Goal: Information Seeking & Learning: Find specific page/section

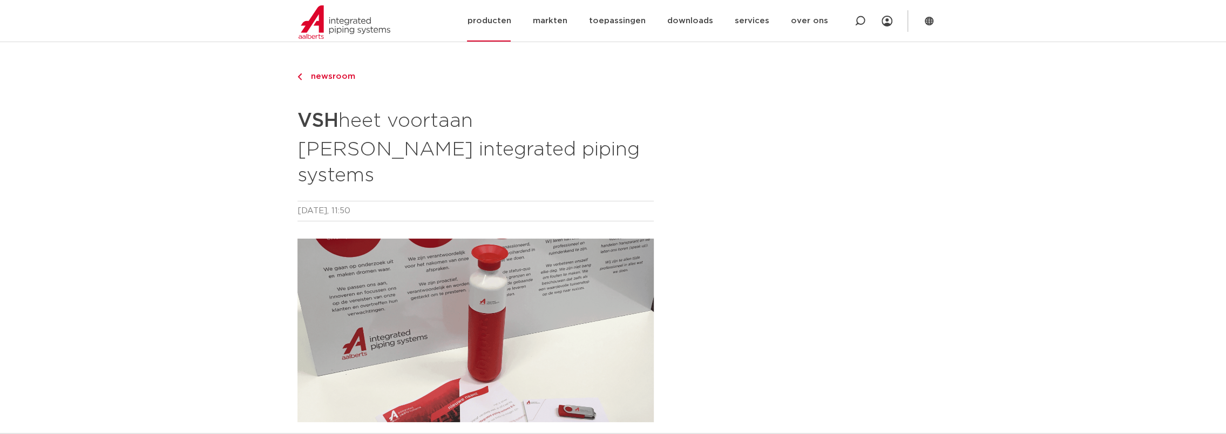
click at [491, 21] on link "producten" at bounding box center [489, 21] width 44 height 42
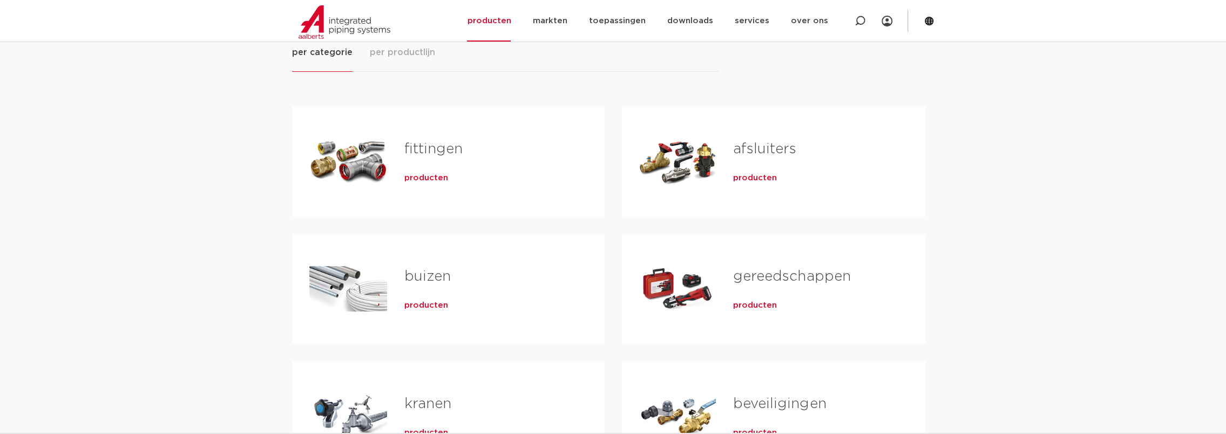
scroll to position [162, 0]
click at [752, 179] on span "producten" at bounding box center [755, 179] width 44 height 11
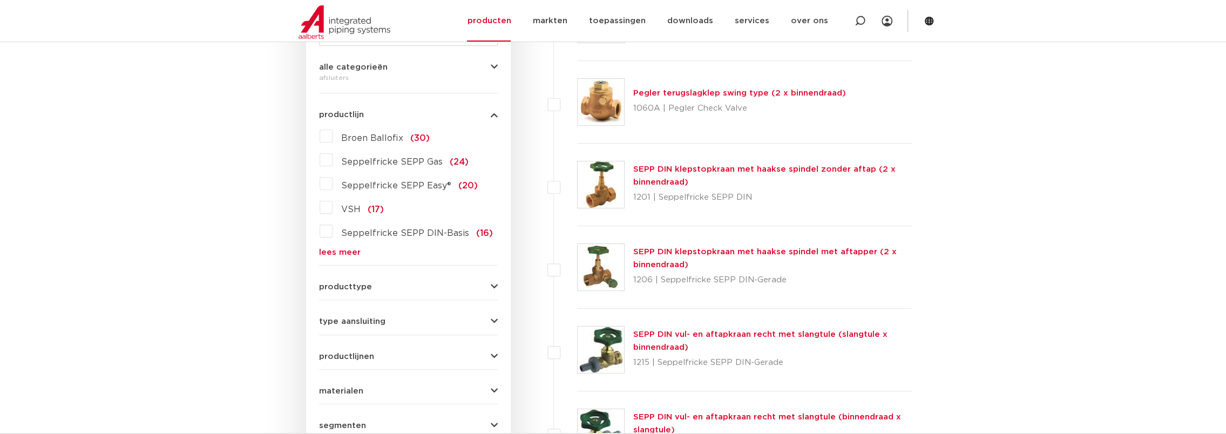
scroll to position [270, 0]
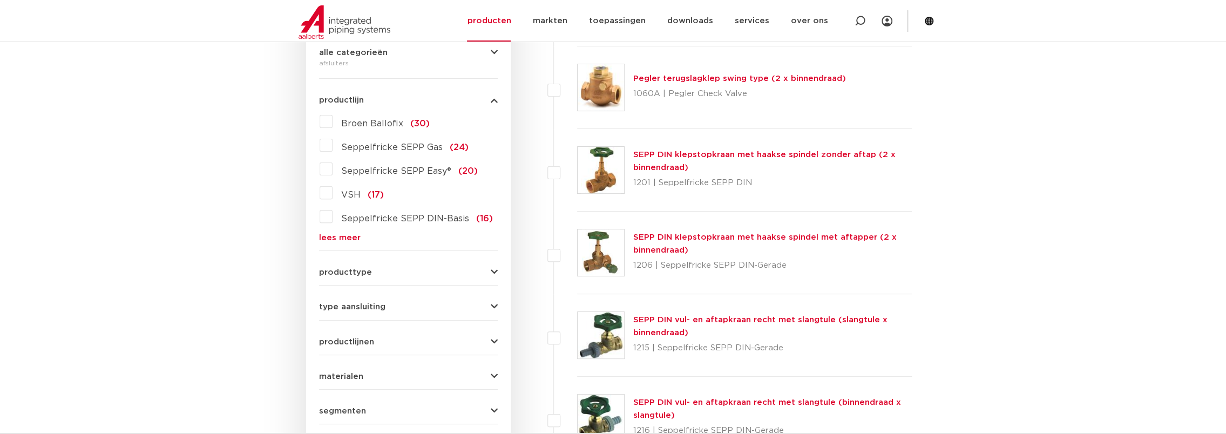
click at [341, 237] on link "lees meer" at bounding box center [408, 238] width 179 height 8
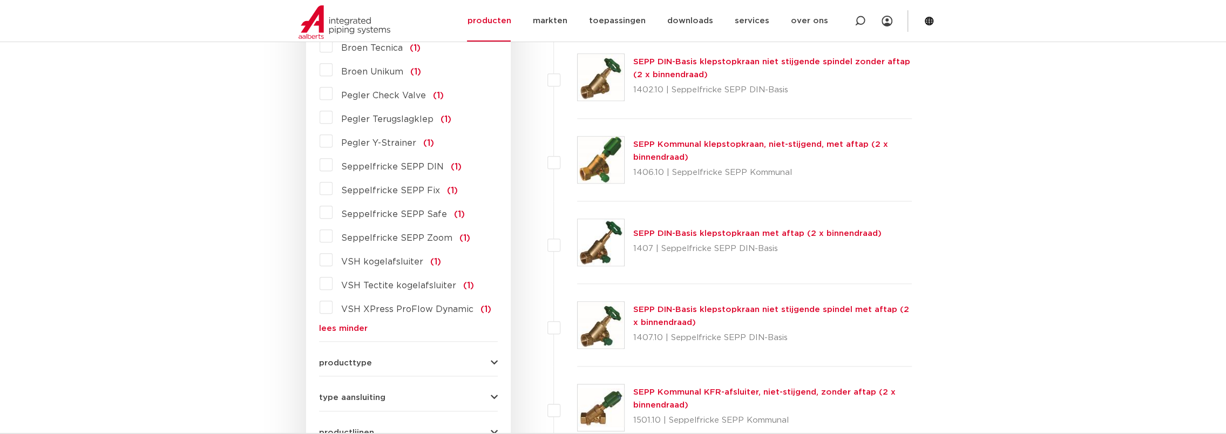
scroll to position [1080, 0]
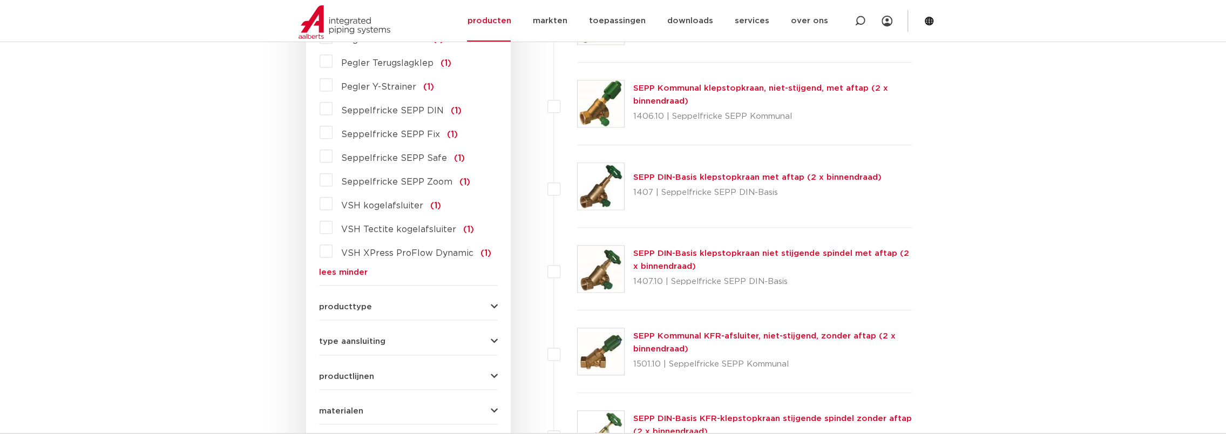
click at [377, 303] on button "producttype" at bounding box center [408, 307] width 179 height 8
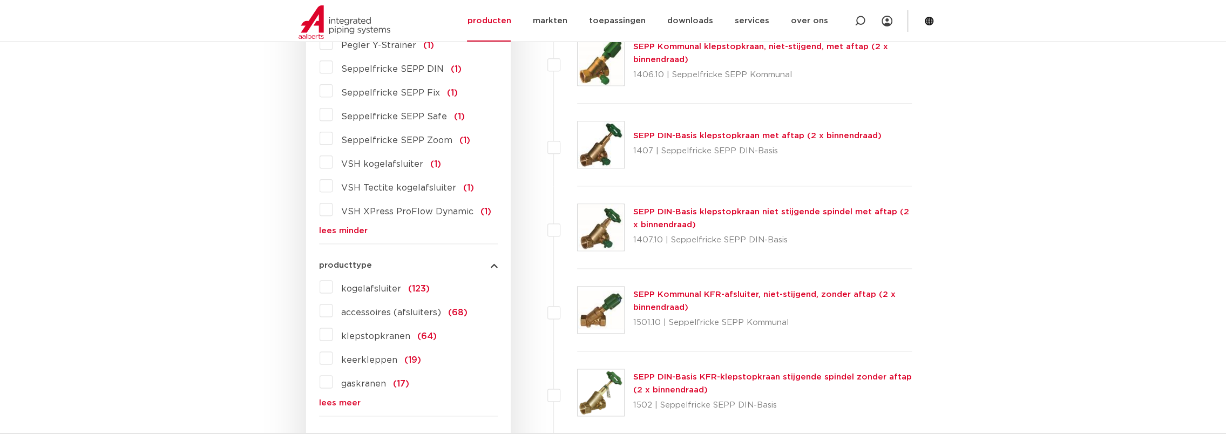
scroll to position [1134, 0]
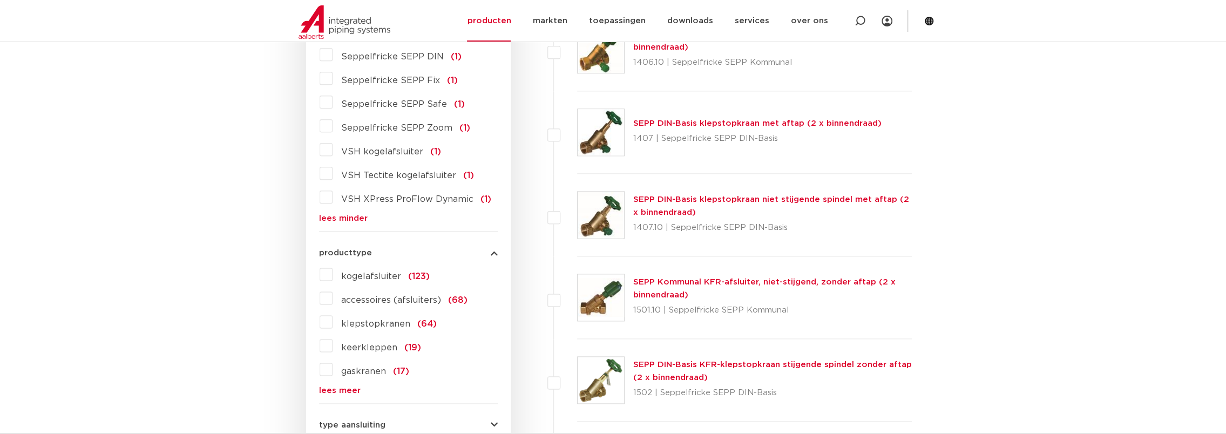
click at [354, 386] on link "lees meer" at bounding box center [408, 390] width 179 height 8
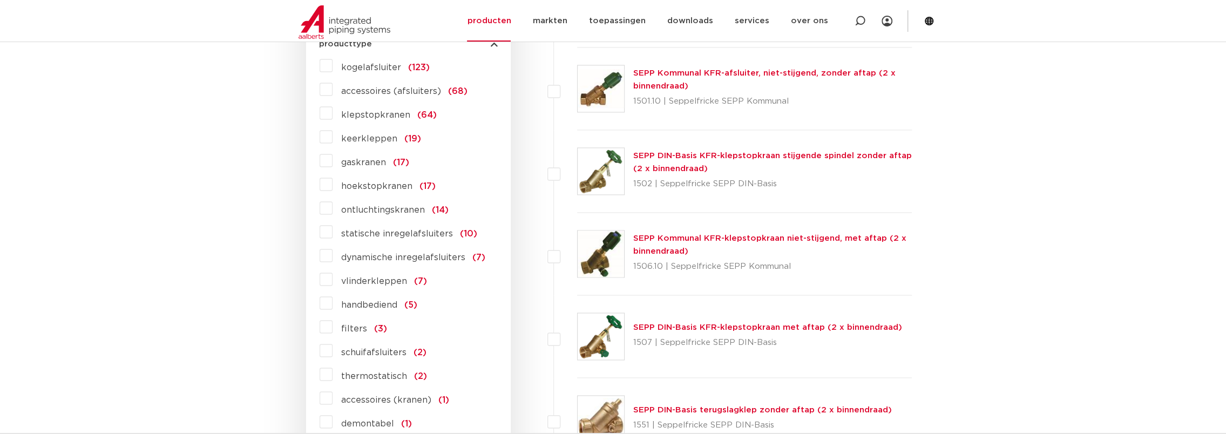
scroll to position [1349, 0]
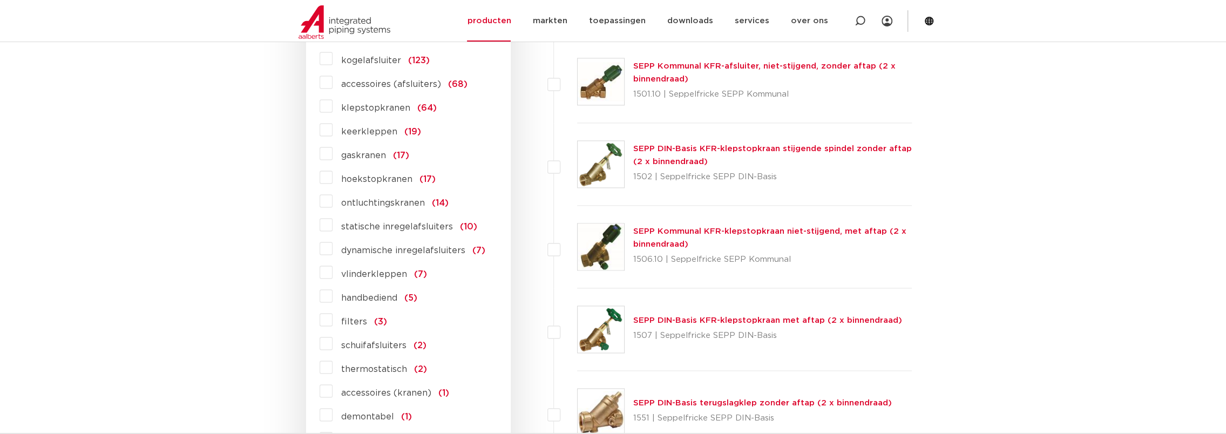
click at [333, 311] on label "filters (3)" at bounding box center [360, 319] width 55 height 17
click at [0, 0] on input "filters (3)" at bounding box center [0, 0] width 0 height 0
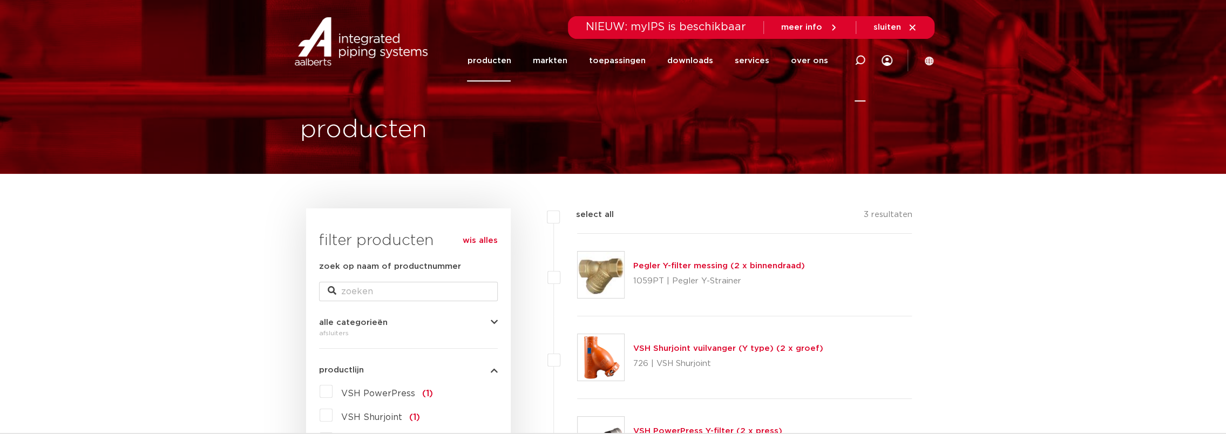
click at [859, 60] on icon at bounding box center [859, 60] width 11 height 11
type input "filter"
click button "Zoeken" at bounding box center [0, 0] width 0 height 0
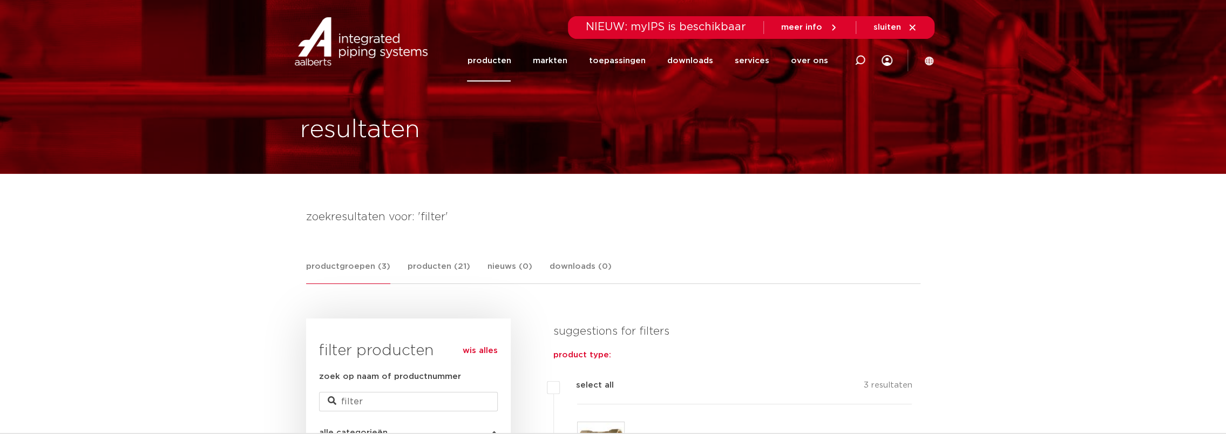
click at [509, 64] on link "producten" at bounding box center [489, 61] width 44 height 42
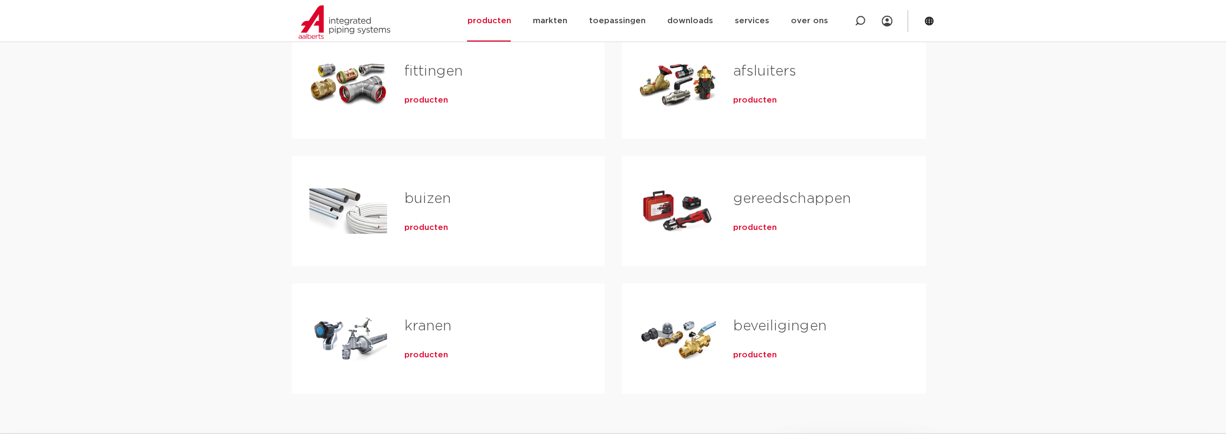
scroll to position [270, 0]
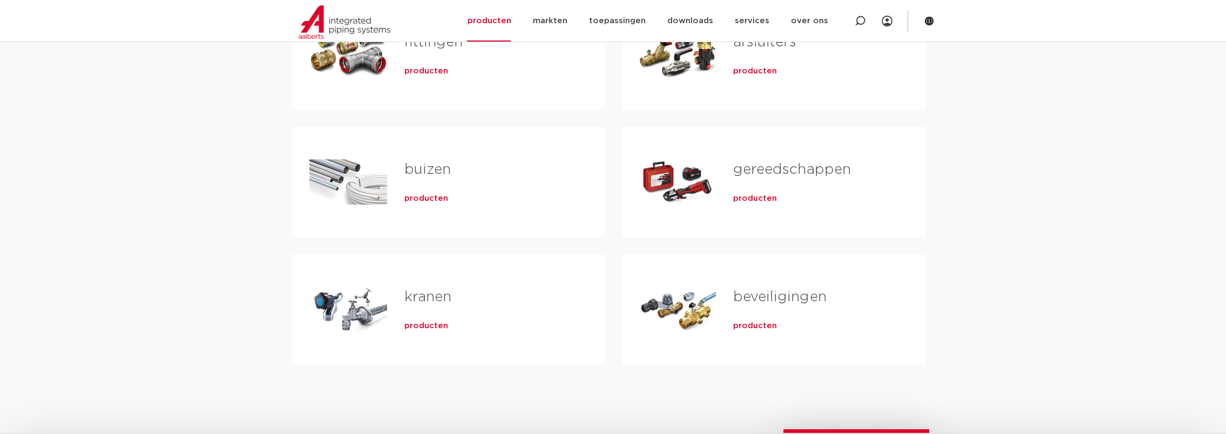
click at [746, 322] on span "producten" at bounding box center [755, 326] width 44 height 11
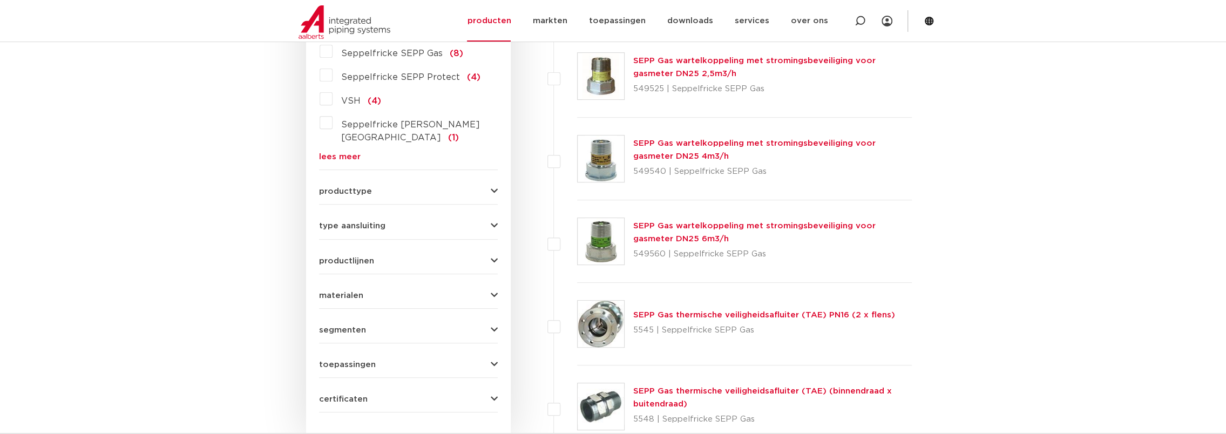
scroll to position [162, 0]
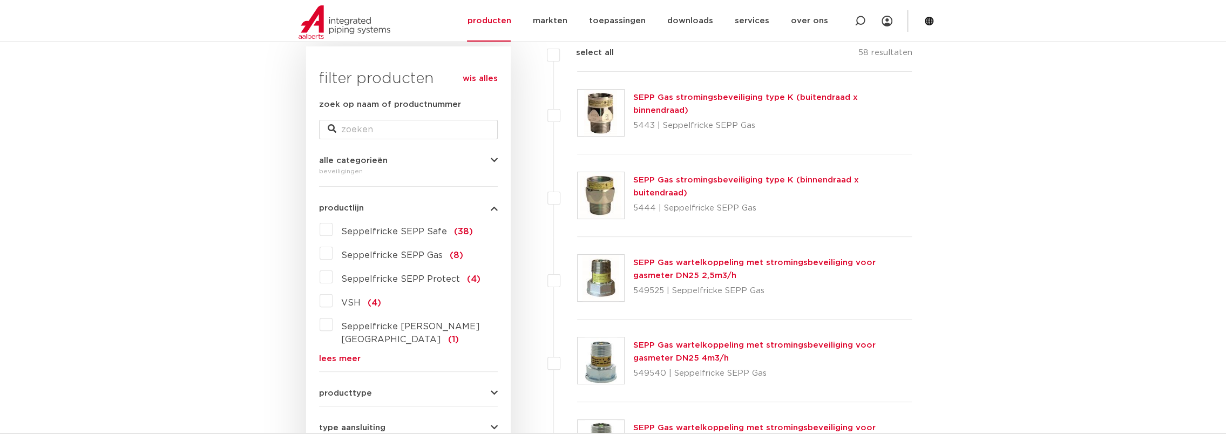
click at [333, 355] on link "lees meer" at bounding box center [408, 359] width 179 height 8
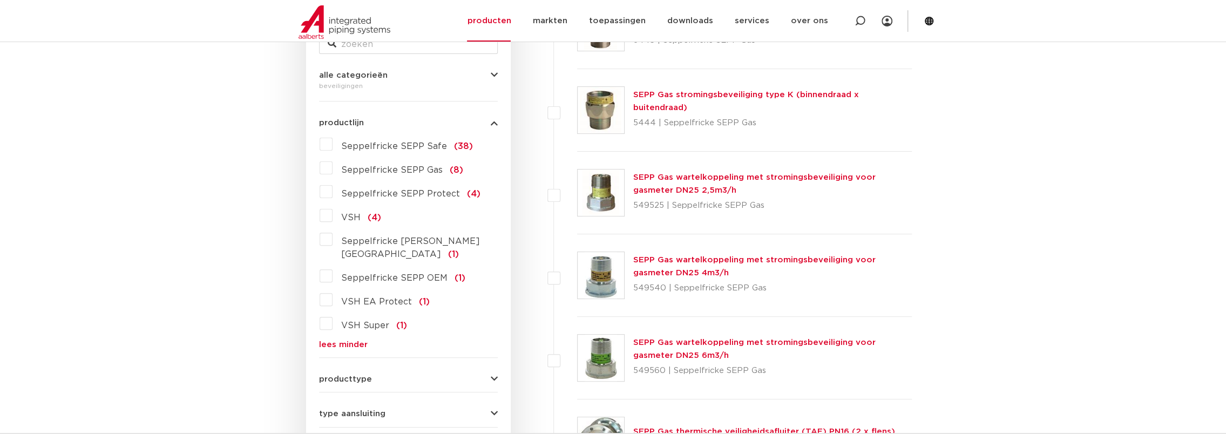
scroll to position [270, 0]
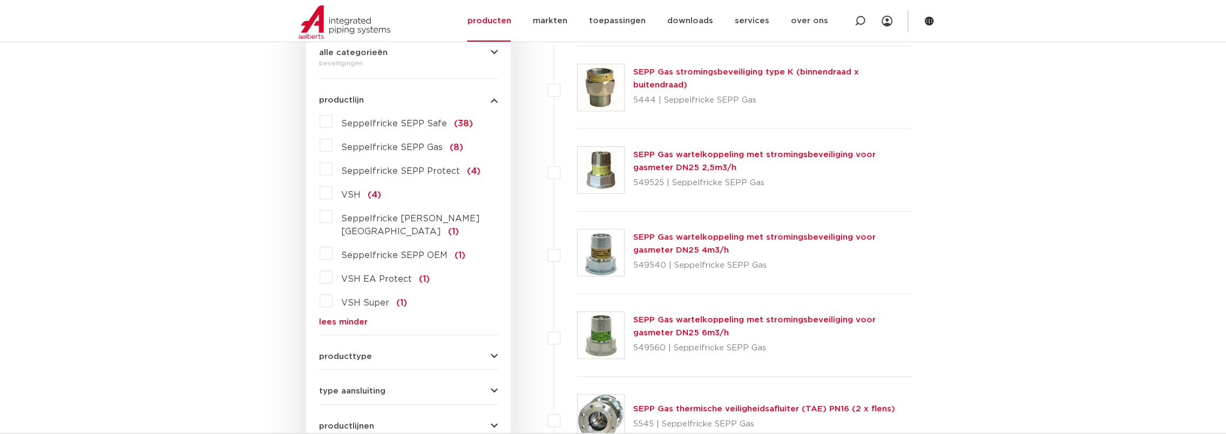
click at [345, 352] on span "producttype" at bounding box center [345, 356] width 53 height 8
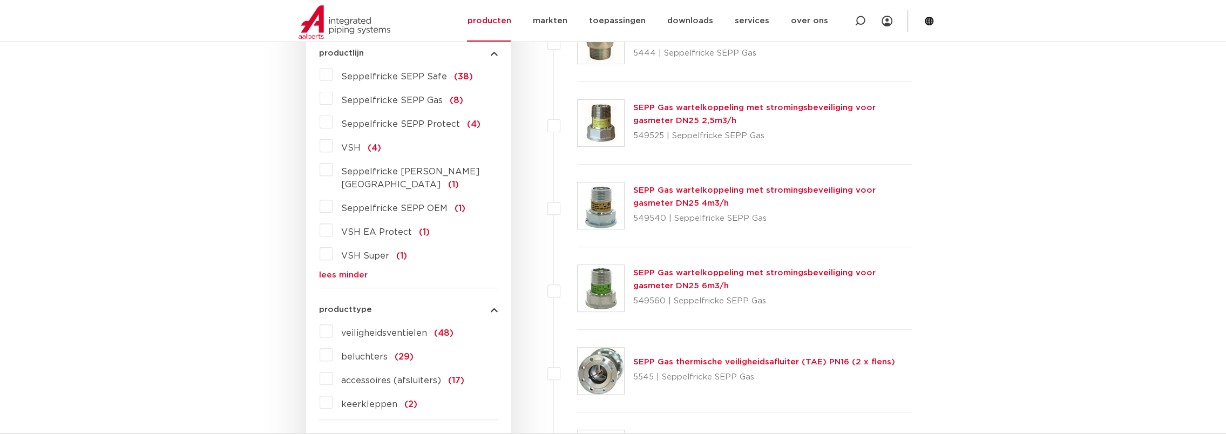
scroll to position [378, 0]
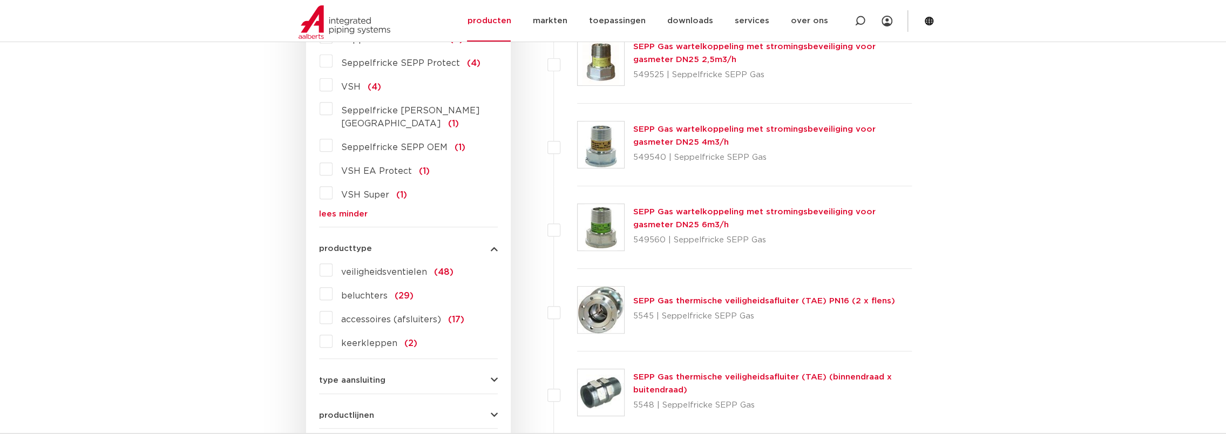
click at [357, 373] on form "zoek op naam of productnummer alle categorieën beveiligingen fittingen afsluite…" at bounding box center [408, 224] width 179 height 684
click at [490, 23] on link "producten" at bounding box center [489, 21] width 44 height 42
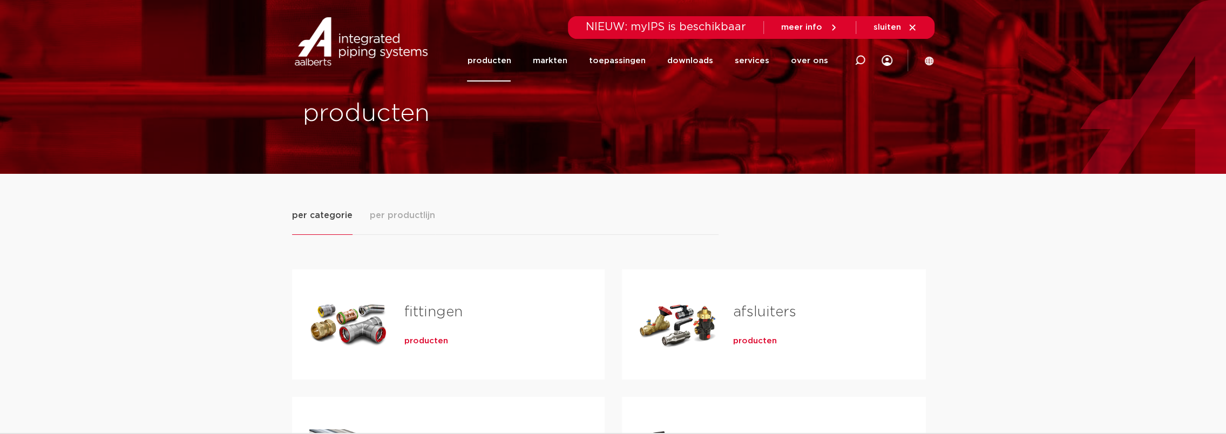
click at [392, 212] on span "per productlijn" at bounding box center [402, 215] width 65 height 13
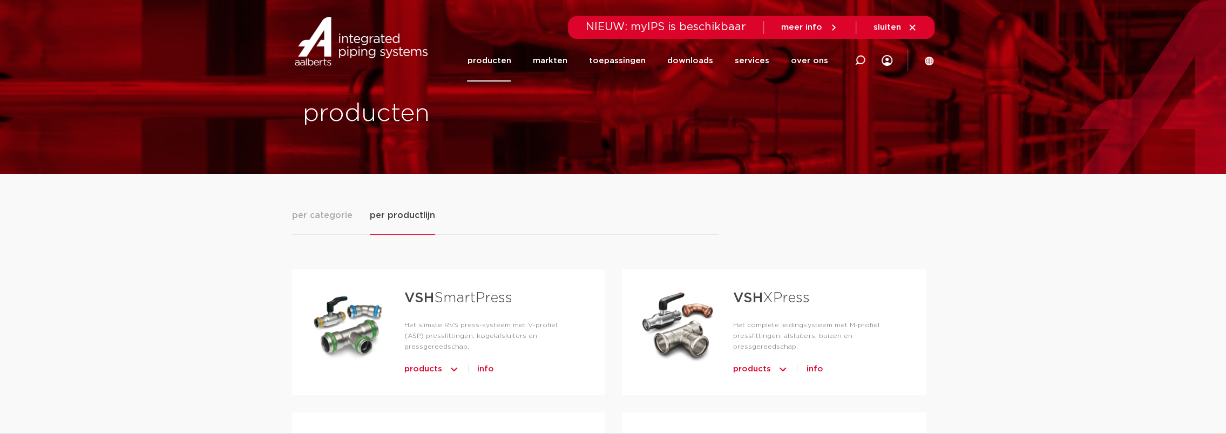
click at [314, 221] on span "per categorie" at bounding box center [322, 215] width 60 height 13
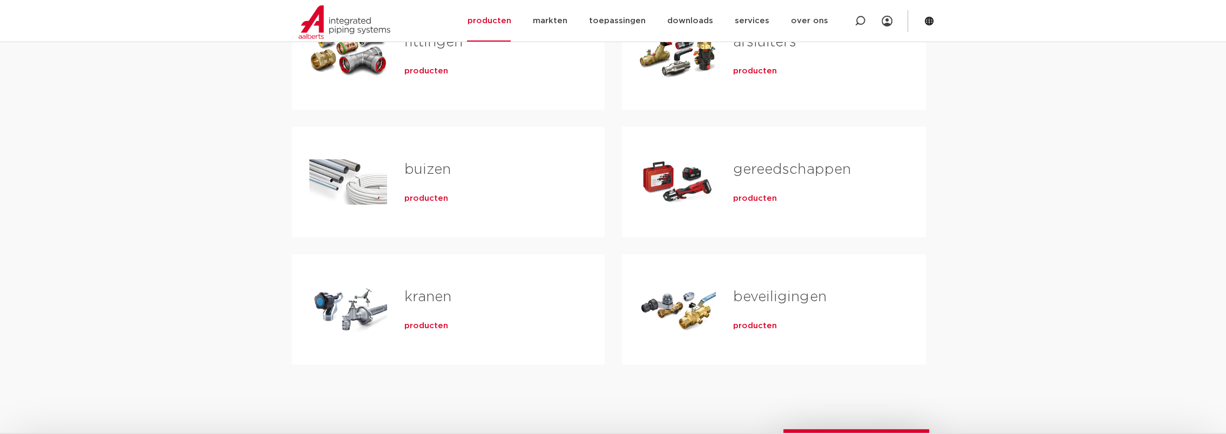
scroll to position [324, 0]
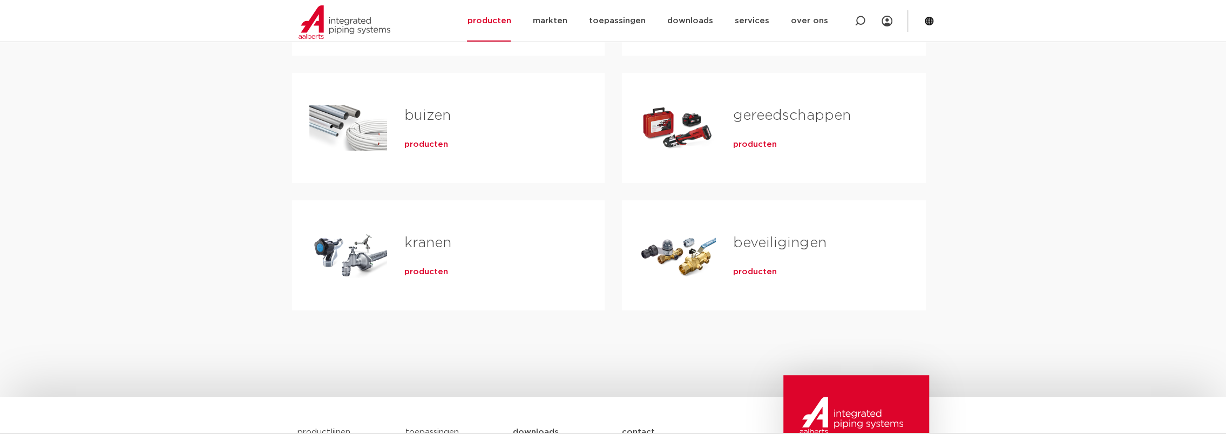
click at [424, 275] on span "producten" at bounding box center [426, 272] width 44 height 11
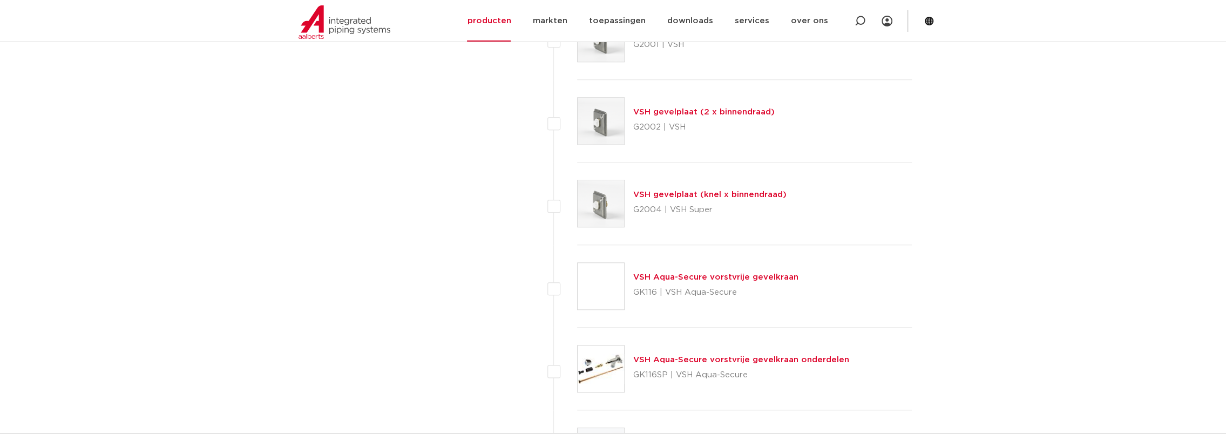
scroll to position [4912, 0]
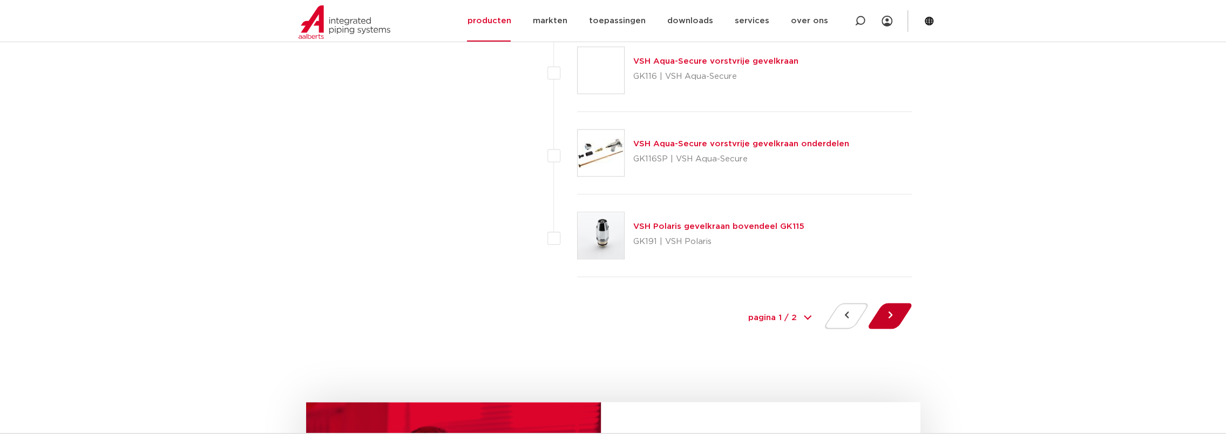
click at [894, 311] on button at bounding box center [889, 316] width 31 height 26
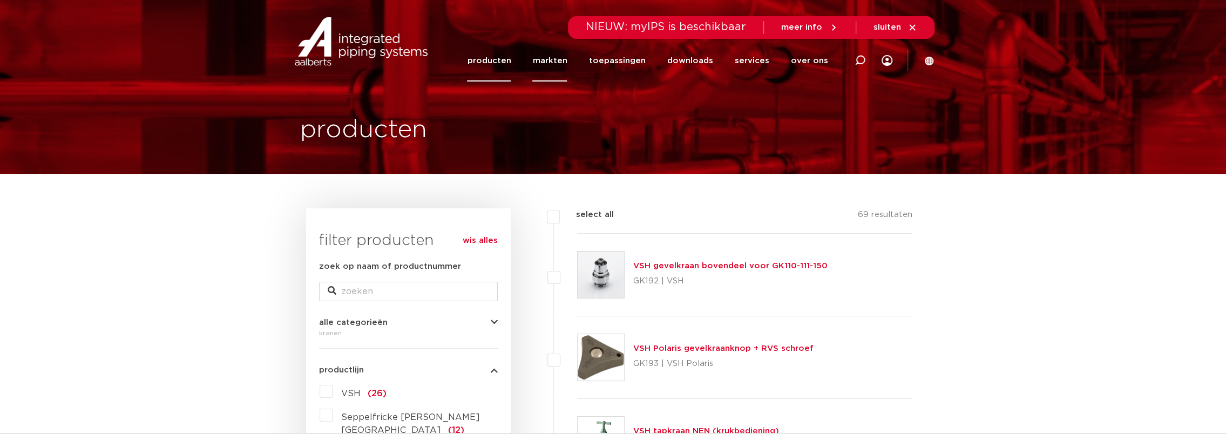
click at [564, 65] on link "markten" at bounding box center [549, 61] width 35 height 42
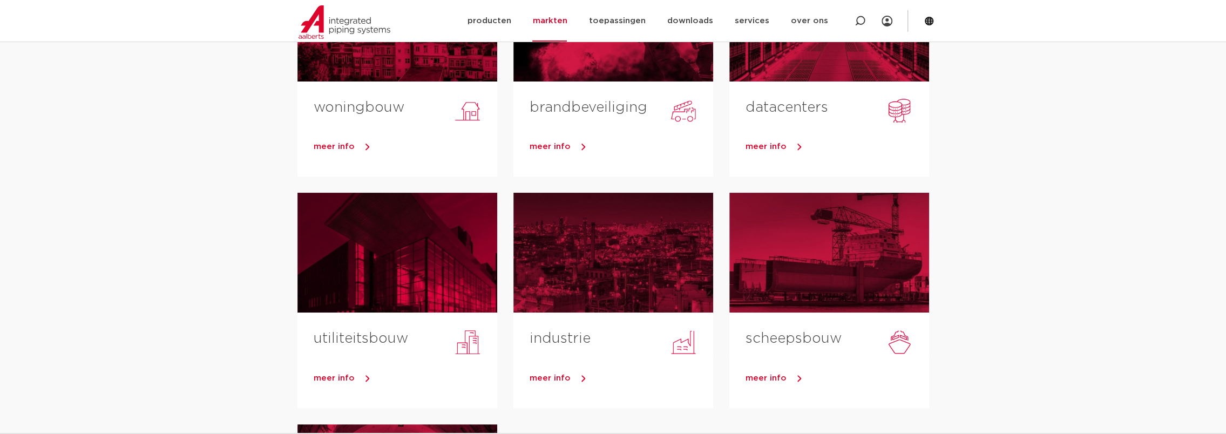
scroll to position [270, 0]
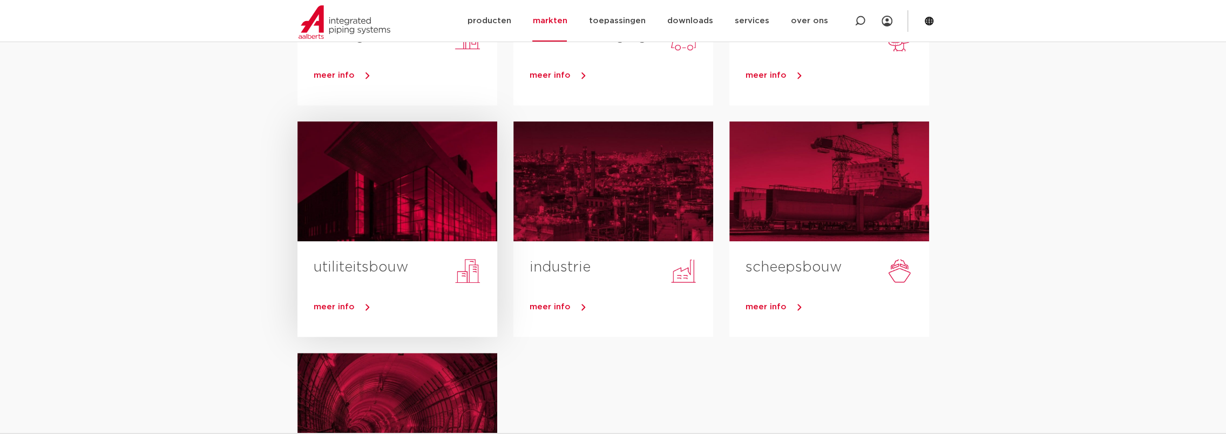
click at [351, 313] on link "meer info" at bounding box center [406, 307] width 184 height 16
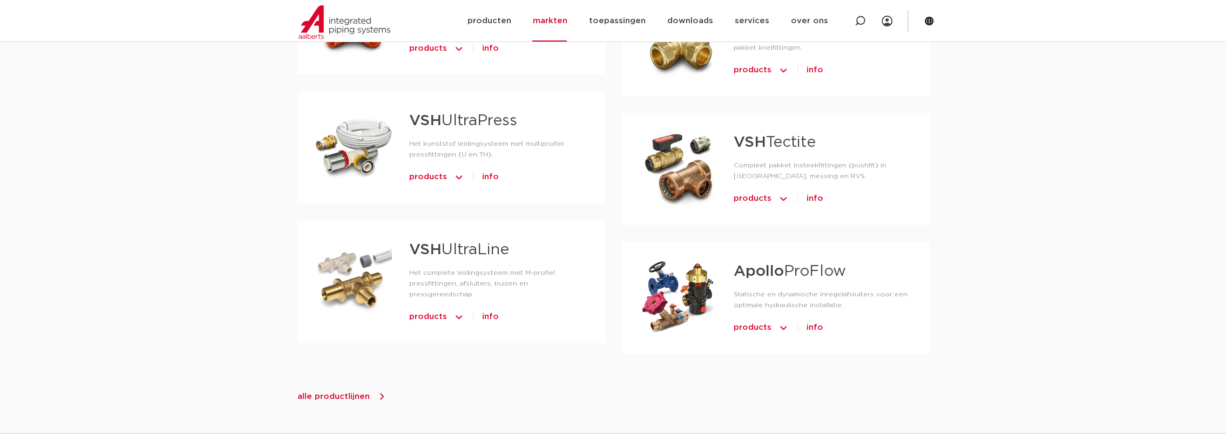
scroll to position [1188, 0]
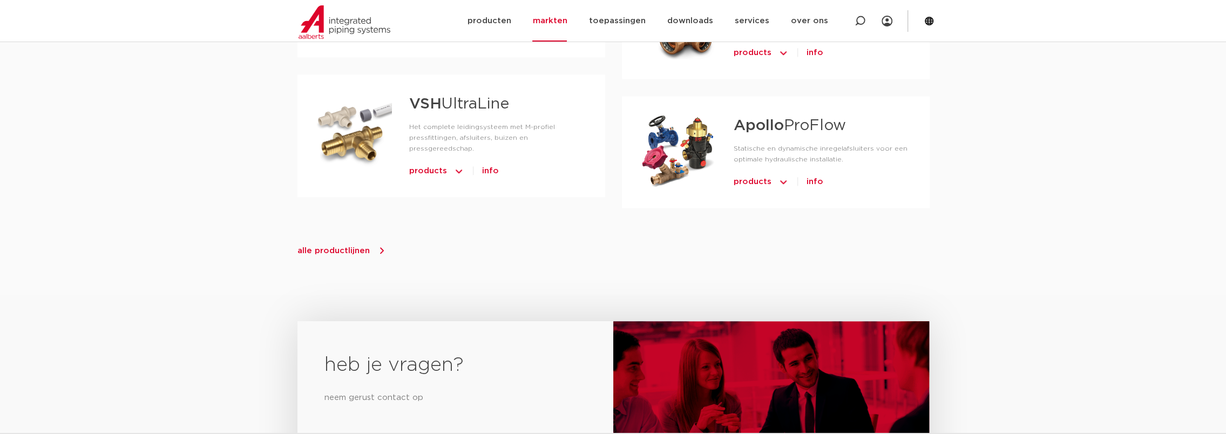
click at [340, 247] on span "alle productlijnen" at bounding box center [333, 251] width 72 height 8
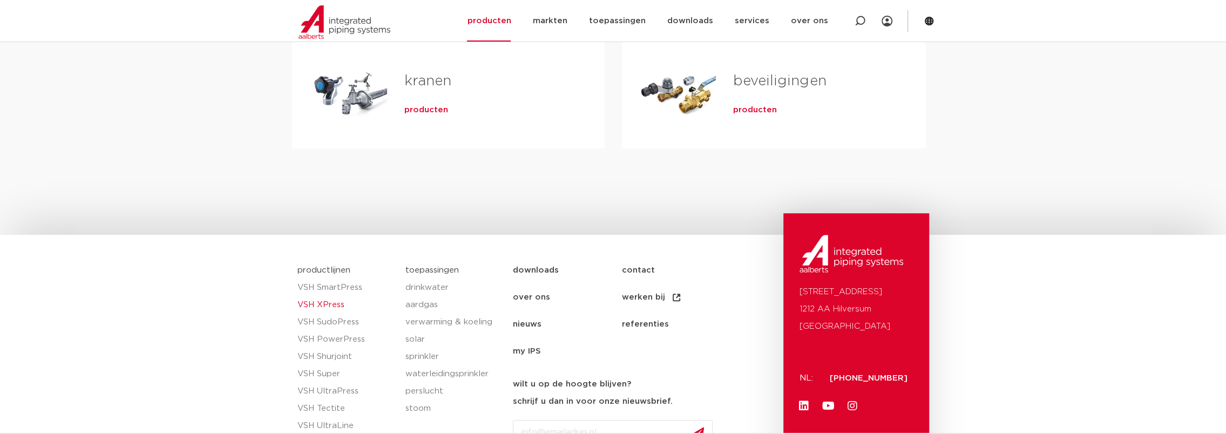
scroll to position [587, 0]
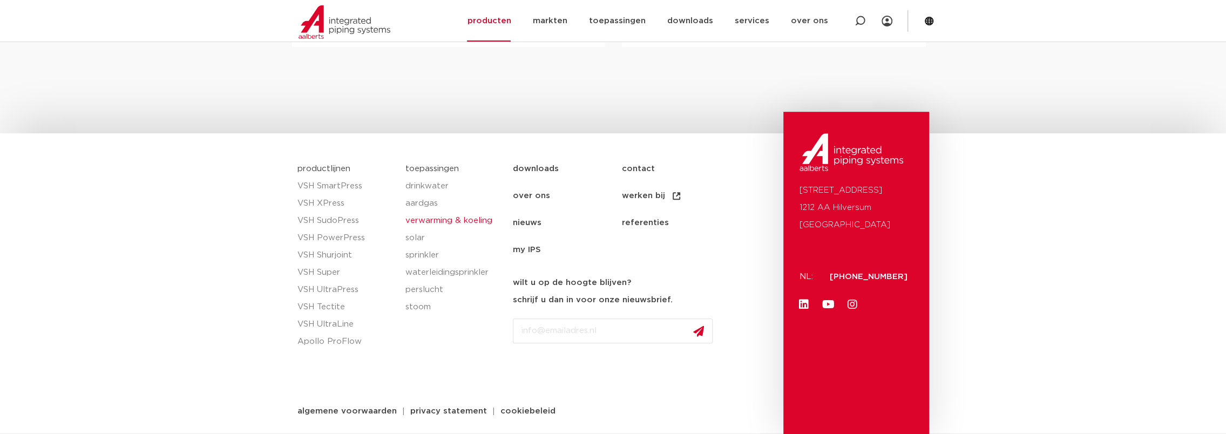
click at [438, 222] on link "verwarming & koeling" at bounding box center [453, 220] width 97 height 17
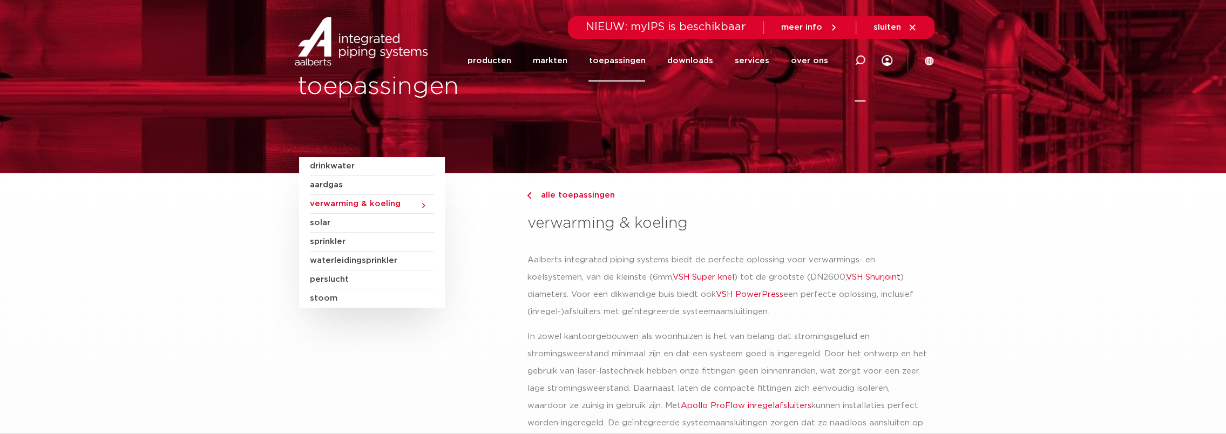
click at [865, 59] on icon at bounding box center [859, 60] width 13 height 13
type input "magneet"
click button "Zoeken" at bounding box center [0, 0] width 0 height 0
